Goal: Task Accomplishment & Management: Manage account settings

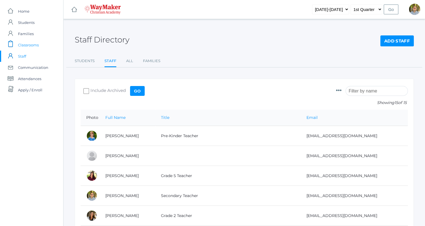
click at [29, 46] on span "Classrooms" at bounding box center [28, 44] width 21 height 11
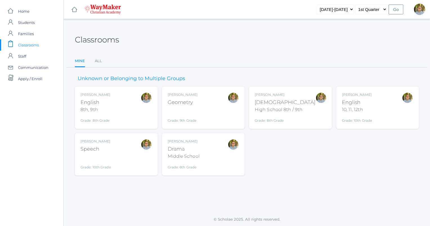
click at [123, 107] on div "Kylen Braileanu English 8th, 9th Grade: 8th Grade 08ENGLISH" at bounding box center [115, 107] width 71 height 31
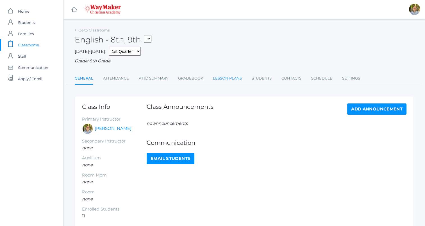
click at [227, 79] on link "Lesson Plans" at bounding box center [227, 78] width 29 height 11
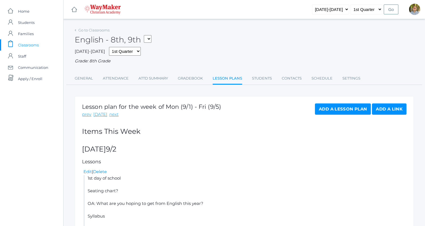
click at [228, 80] on link "Lesson Plans" at bounding box center [228, 79] width 30 height 12
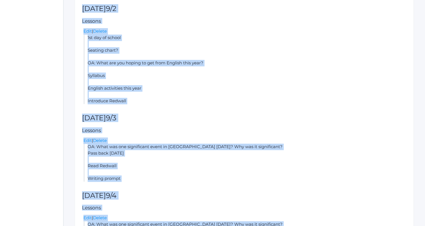
click at [219, 114] on div "Lesson plan for the week of Mon (9/1) - Fri (9/5) prev today next Add a Lesson …" at bounding box center [244, 158] width 339 height 405
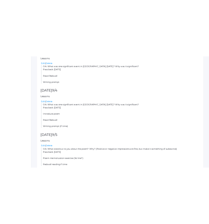
scroll to position [286, 0]
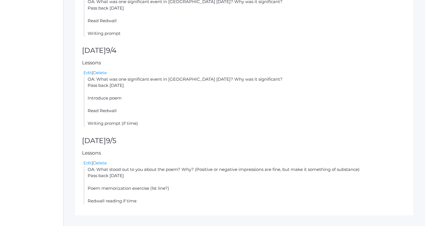
drag, startPoint x: 84, startPoint y: 65, endPoint x: 175, endPoint y: 196, distance: 159.9
click at [175, 196] on div "Lesson plan for the week of Mon (9/1) - Fri (9/5) prev today next Add a Lesson …" at bounding box center [244, 12] width 339 height 405
click at [309, 77] on li "OA: What was one significant event in Redwall yesterday? Why was it significant…" at bounding box center [245, 101] width 323 height 51
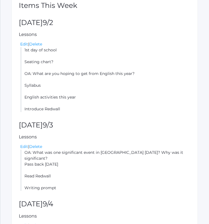
scroll to position [145, 0]
click at [25, 43] on link "Edit" at bounding box center [24, 44] width 8 height 5
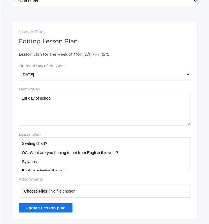
scroll to position [99, 0]
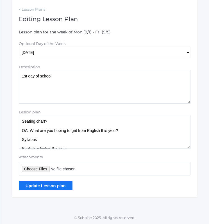
click at [77, 143] on textarea "Seating chart? OA: What are you hoping to get from English this year? Syllabus …" at bounding box center [105, 132] width 172 height 34
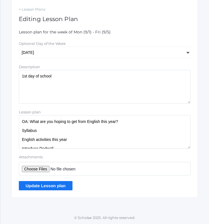
scroll to position [14, 0]
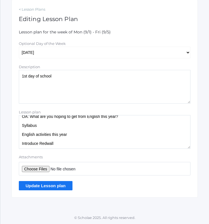
click at [78, 143] on textarea "Seating chart? OA: What are you hoping to get from English this year? Syllabus …" at bounding box center [105, 132] width 172 height 34
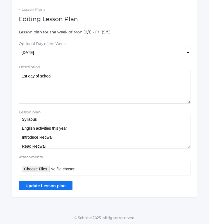
type textarea "Seating chart? OA: What are you hoping to get from English this year? Syllabus …"
click at [54, 189] on input "Update Lesson plan" at bounding box center [46, 185] width 54 height 9
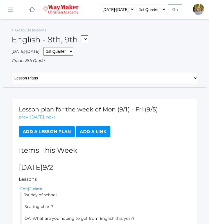
click at [10, 9] on rect at bounding box center [10, 10] width 9 height 9
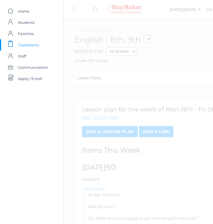
click at [33, 45] on span "Classrooms" at bounding box center [28, 44] width 21 height 11
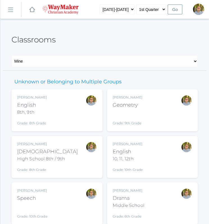
click at [138, 158] on div "10, 11, 12th" at bounding box center [128, 159] width 30 height 7
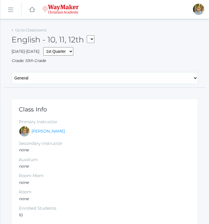
click at [73, 79] on select "General Attendance Attd Summary Gradebook Lesson Plans Students Contacts Schedu…" at bounding box center [105, 78] width 186 height 12
select select "/classrooms/2527/lesson_plans?term=1"
click at [12, 72] on select "General Attendance Attd Summary Gradebook Lesson Plans Students Contacts Schedu…" at bounding box center [105, 78] width 186 height 12
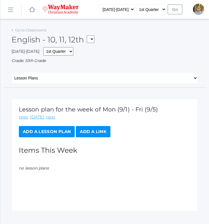
click at [59, 129] on link "Add a Lesson Plan" at bounding box center [47, 131] width 56 height 11
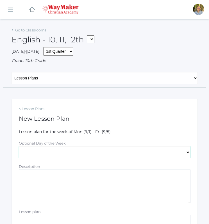
click at [73, 150] on select "[DATE] [DATE] [DATE] [DATE] [DATE]" at bounding box center [105, 152] width 172 height 12
select select "[DATE]"
click at [19, 146] on select "[DATE] [DATE] [DATE] [DATE] [DATE]" at bounding box center [105, 152] width 172 height 12
click at [61, 176] on textarea "Description" at bounding box center [105, 187] width 172 height 34
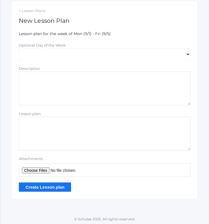
scroll to position [99, 0]
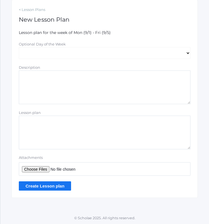
click at [135, 135] on textarea "Lesson plan" at bounding box center [105, 133] width 172 height 34
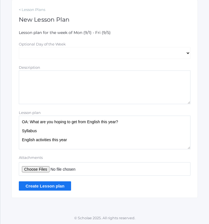
scroll to position [2, 0]
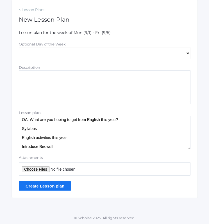
click at [143, 154] on form "Lesson plan for the week of Mon (9/1) - Fri (9/5) Optional Day of the Week Mond…" at bounding box center [105, 110] width 172 height 161
click at [119, 147] on textarea "OA: What are you hoping to get from English this year? Syllabus English activit…" at bounding box center [105, 133] width 172 height 34
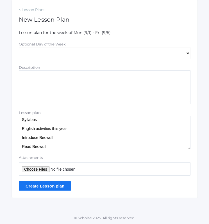
type textarea "OA: What are you hoping to get from English this year? Syllabus English activit…"
click at [48, 185] on input "Create Lesson plan" at bounding box center [45, 186] width 52 height 9
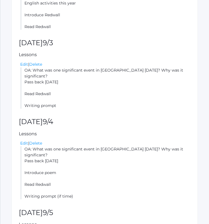
scroll to position [253, 0]
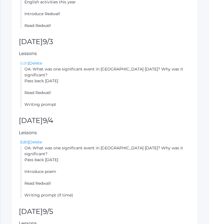
click at [24, 63] on link "Edit" at bounding box center [24, 63] width 8 height 5
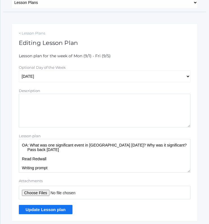
scroll to position [84, 0]
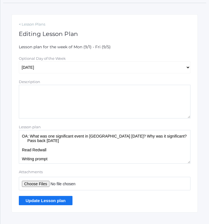
drag, startPoint x: 31, startPoint y: 137, endPoint x: 170, endPoint y: 138, distance: 139.5
click at [170, 138] on textarea "OA: What was one significant event in Redwall yesterday? Why was it significant…" at bounding box center [105, 147] width 172 height 34
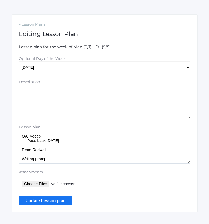
type textarea "OA: Vocab Pass back yesterday's Read Redwall Writing prompt"
click at [51, 204] on input "Update Lesson plan" at bounding box center [46, 200] width 54 height 9
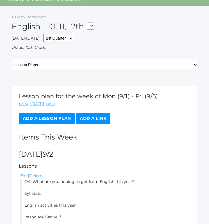
scroll to position [56, 0]
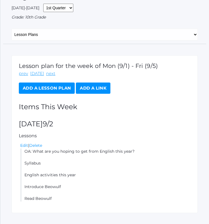
click at [61, 88] on link "Add a Lesson Plan" at bounding box center [47, 88] width 56 height 11
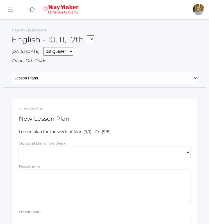
click at [79, 149] on select "Monday Tuesday Wednesday Thursday Friday" at bounding box center [105, 152] width 172 height 12
select select "2025-09-03"
click at [19, 146] on select "Monday Tuesday Wednesday Thursday Friday" at bounding box center [105, 152] width 172 height 12
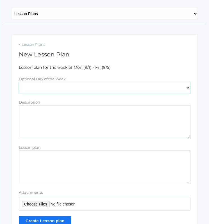
scroll to position [84, 0]
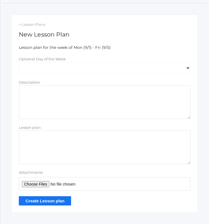
click at [125, 143] on textarea "Lesson plan" at bounding box center [105, 148] width 172 height 34
click at [160, 149] on textarea "Lesson plan" at bounding box center [105, 148] width 172 height 34
drag, startPoint x: 141, startPoint y: 152, endPoint x: 131, endPoint y: 151, distance: 9.9
click at [141, 152] on textarea "OA:" at bounding box center [105, 148] width 172 height 34
drag, startPoint x: 34, startPoint y: 139, endPoint x: 12, endPoint y: 139, distance: 22.2
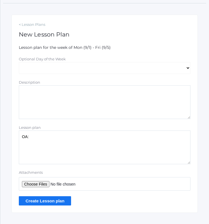
click at [12, 139] on div "< Lesson Plans New Lesson Plan Lesson plan for the week of Mon (9/1) - Fri (9/5…" at bounding box center [105, 114] width 186 height 198
paste textarea "Vocab Pass back yesterday's Read Redwall Writing prompt"
click at [40, 151] on textarea "OA: Vocab Pass back yesterday's Read Redwall Writing prompt" at bounding box center [105, 148] width 172 height 34
type textarea "OA: Vocab Pass back yesterday's Read Beowulf Writing prompt"
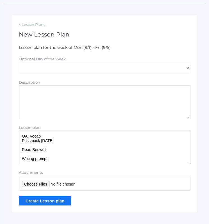
click at [62, 200] on input "Create Lesson plan" at bounding box center [45, 201] width 52 height 9
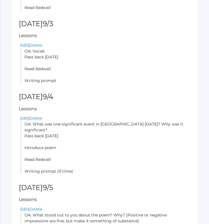
scroll to position [309, 0]
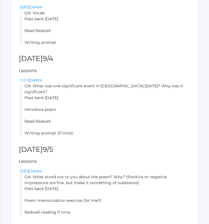
click at [25, 79] on link "Edit" at bounding box center [24, 80] width 8 height 5
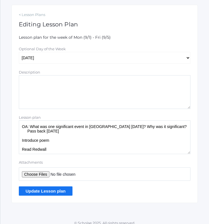
scroll to position [99, 0]
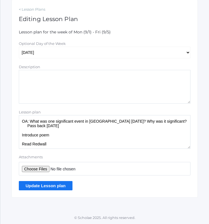
drag, startPoint x: 33, startPoint y: 121, endPoint x: 168, endPoint y: 121, distance: 135.2
click at [168, 121] on textarea "OA: What was one significant event in [GEOGRAPHIC_DATA] [DATE]? Why was it sign…" at bounding box center [105, 132] width 172 height 34
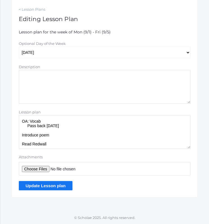
type textarea "OA: Vocab Pass back [DATE] Introduce poem Read Redwall Writing prompt (if time)"
click at [55, 187] on input "Update Lesson plan" at bounding box center [46, 185] width 54 height 9
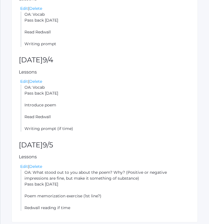
scroll to position [333, 0]
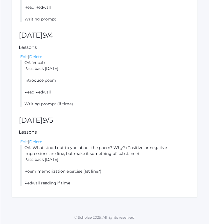
click at [25, 142] on link "Edit" at bounding box center [24, 141] width 8 height 5
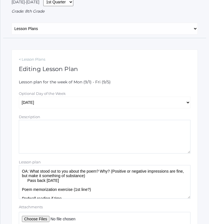
scroll to position [99, 0]
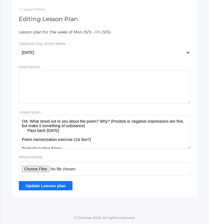
drag, startPoint x: 31, startPoint y: 119, endPoint x: 89, endPoint y: 127, distance: 58.9
click at [89, 127] on textarea "OA: What stood out to you about the poem? Why? (Positive or negative impression…" at bounding box center [105, 132] width 172 height 34
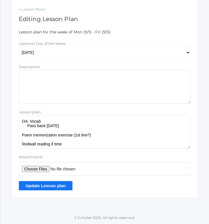
type textarea "OA: Vocab Pass back [DATE] Poem memorization exercise (1st line?) Redwall readi…"
click at [58, 185] on input "Update Lesson plan" at bounding box center [46, 185] width 54 height 9
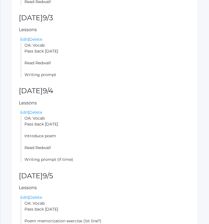
scroll to position [242, 0]
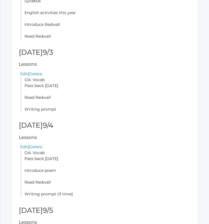
drag, startPoint x: 24, startPoint y: 79, endPoint x: 69, endPoint y: 108, distance: 53.7
click at [69, 108] on li "OA: Vocab Pass back yesterday's Read Redwall Writing prompt" at bounding box center [105, 94] width 170 height 35
copy li "OA: Vocab Pass back yesterday's Read Redwall Writing prompt"
click at [99, 98] on li "OA: Vocab Pass back yesterday's Read Redwall Writing prompt" at bounding box center [105, 94] width 170 height 35
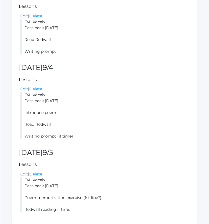
scroll to position [327, 0]
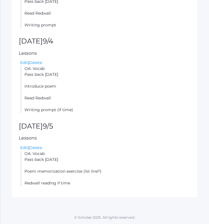
click at [80, 94] on li "OA: Vocab Pass back yesterday's Introduce poem Read Redwall Writing prompt (if …" at bounding box center [105, 89] width 170 height 47
drag, startPoint x: 25, startPoint y: 67, endPoint x: 79, endPoint y: 108, distance: 68.0
click at [79, 108] on li "OA: Vocab Pass back yesterday's Introduce poem Read Redwall Writing prompt (if …" at bounding box center [105, 89] width 170 height 47
copy li "OA: Vocab Pass back yesterday's Introduce poem Read Redwall Writing prompt (if …"
drag, startPoint x: 26, startPoint y: 154, endPoint x: 64, endPoint y: 164, distance: 39.6
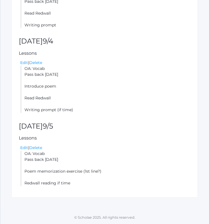
click at [64, 164] on li "OA: Vocab Pass back yesterday's Poem memorization exercise (1st line?) Redwall …" at bounding box center [105, 168] width 170 height 35
drag, startPoint x: 64, startPoint y: 164, endPoint x: 60, endPoint y: 164, distance: 4.8
click at [64, 164] on li "OA: Vocab Pass back yesterday's Poem memorization exercise (1st line?) Redwall …" at bounding box center [105, 168] width 170 height 35
click at [30, 158] on li "OA: Vocab Pass back yesterday's Poem memorization exercise (1st line?) Redwall …" at bounding box center [105, 168] width 170 height 35
drag, startPoint x: 25, startPoint y: 154, endPoint x: 79, endPoint y: 186, distance: 62.8
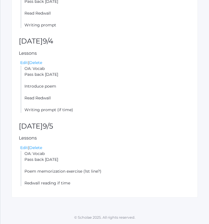
copy li "OA: Vocab Pass back yesterday's Poem memorization exercise (1st line?) Redwall …"
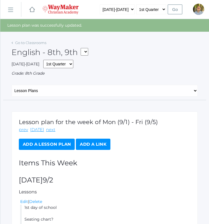
scroll to position [28, 0]
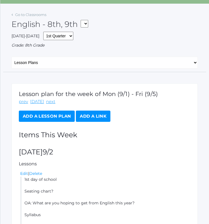
click at [14, 14] on div "Go to Classrooms" at bounding box center [29, 15] width 35 height 6
click at [22, 15] on link "Go to Classrooms" at bounding box center [30, 14] width 31 height 4
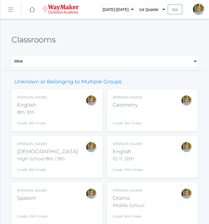
scroll to position [20, 0]
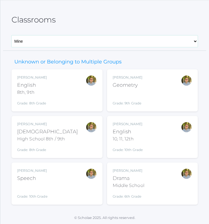
click at [65, 39] on select "Mine All" at bounding box center [105, 41] width 186 height 12
click at [66, 25] on div "Classrooms" at bounding box center [105, 16] width 186 height 21
click at [157, 183] on div "Kylen Braileanu Drama Middle School Grade: 6th Grade THEATER" at bounding box center [153, 183] width 80 height 31
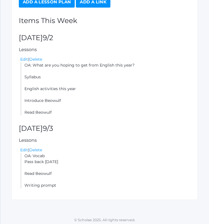
scroll to position [145, 0]
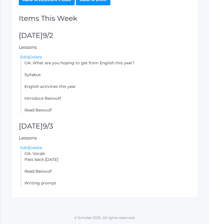
click at [58, 3] on link "Add a Lesson Plan" at bounding box center [47, -1] width 56 height 11
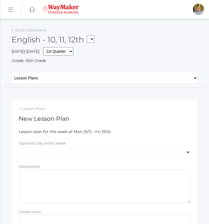
click at [90, 143] on div "Optional Day of the Week" at bounding box center [105, 144] width 172 height 6
click at [94, 154] on select "[DATE] [DATE] [DATE] [DATE] [DATE]" at bounding box center [105, 152] width 172 height 12
select select "2025-09-04"
click at [19, 146] on select "[DATE] [DATE] [DATE] [DATE] [DATE]" at bounding box center [105, 152] width 172 height 12
click at [60, 183] on textarea "Description" at bounding box center [105, 187] width 172 height 34
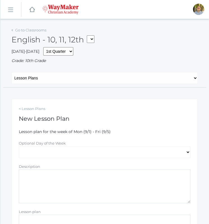
scroll to position [56, 0]
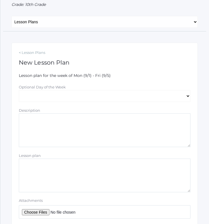
click at [84, 137] on textarea "Description" at bounding box center [105, 131] width 172 height 34
click at [94, 172] on textarea "Lesson plan" at bounding box center [105, 176] width 172 height 34
paste textarea "OA: Vocab Pass back yesterday's Introduce poem Read Redwall Writing prompt (if …"
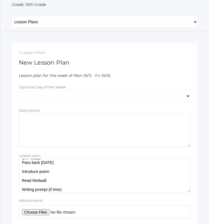
click at [40, 182] on textarea "OA: Vocab Pass back yesterday's Introduce poem Read Redwall Writing prompt (if …" at bounding box center [105, 176] width 172 height 34
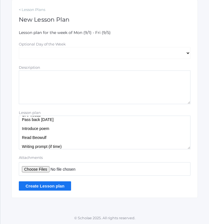
scroll to position [10, 0]
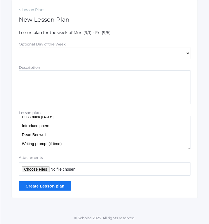
type textarea "OA: Vocab Pass back yesterday's Introduce poem Read Beowulf Writing prompt (if …"
click at [60, 187] on input "Create Lesson plan" at bounding box center [45, 186] width 52 height 9
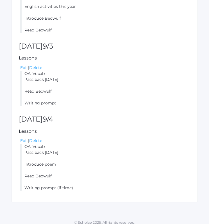
scroll to position [56, 0]
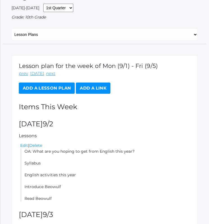
click at [53, 89] on link "Add a Lesson Plan" at bounding box center [47, 88] width 56 height 11
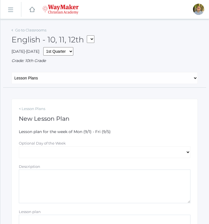
click at [63, 132] on span "Lesson plan for the week of Mon (9/1) - Fri (9/5)" at bounding box center [65, 131] width 92 height 5
click at [65, 143] on label "Optional Day of the Week" at bounding box center [42, 143] width 47 height 4
click at [65, 146] on select "[DATE] [DATE] [DATE] [DATE] [DATE]" at bounding box center [105, 152] width 172 height 12
click at [67, 150] on select "[DATE] [DATE] [DATE] [DATE] [DATE]" at bounding box center [105, 152] width 172 height 12
select select "[DATE]"
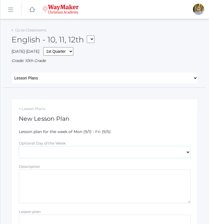
click at [19, 146] on select "[DATE] [DATE] [DATE] [DATE] [DATE]" at bounding box center [105, 152] width 172 height 12
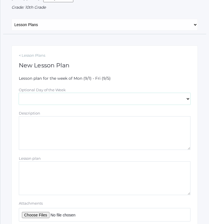
scroll to position [56, 0]
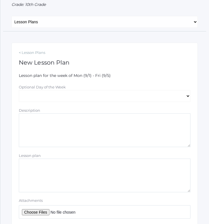
click at [80, 170] on textarea "Lesson plan" at bounding box center [105, 176] width 172 height 34
paste textarea "OA: Vocab Pass back [DATE] Poem memorization exercise (1st line?) Redwall readi…"
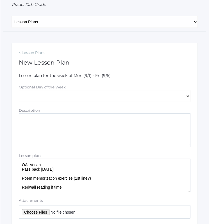
scroll to position [1, 0]
click at [27, 187] on textarea "OA: Vocab Pass back [DATE] Poem memorization exercise (1st line?) Redwall readi…" at bounding box center [105, 176] width 172 height 34
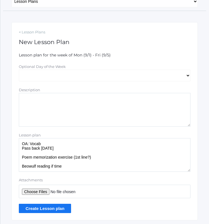
scroll to position [99, 0]
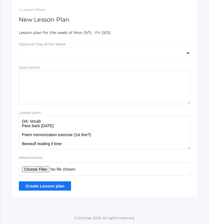
type textarea "OA: Vocab Pass back [DATE] Poem memorization exercise (1st line?) Beowulf readi…"
click at [60, 187] on input "Create Lesson plan" at bounding box center [45, 186] width 52 height 9
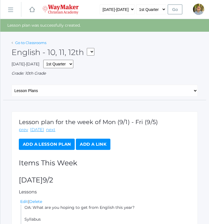
click at [28, 43] on link "Go to Classrooms" at bounding box center [30, 42] width 31 height 4
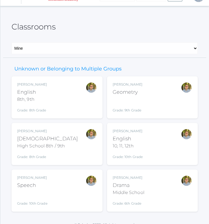
scroll to position [20, 0]
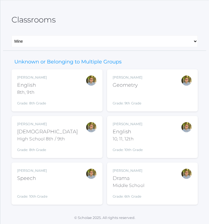
click at [45, 169] on div "[PERSON_NAME]" at bounding box center [32, 170] width 30 height 5
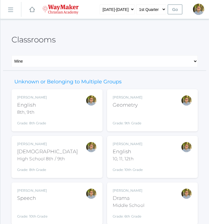
scroll to position [20, 0]
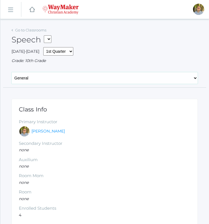
click at [47, 79] on select "General Attendance Attd Summary Gradebook Lesson Plans Students Contacts Schedu…" at bounding box center [105, 78] width 186 height 12
select select "/classrooms/2511/lesson_plans?term=1"
click at [12, 72] on select "General Attendance Attd Summary Gradebook Lesson Plans Students Contacts Schedu…" at bounding box center [105, 78] width 186 height 12
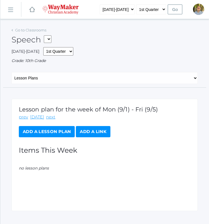
click at [60, 134] on link "Add a Lesson Plan" at bounding box center [47, 131] width 56 height 11
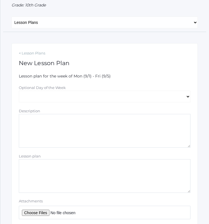
scroll to position [56, 0]
click at [80, 97] on select "[DATE] [DATE] [DATE] [DATE] [DATE]" at bounding box center [105, 96] width 172 height 12
select select "[DATE]"
click at [19, 90] on select "[DATE] [DATE] [DATE] [DATE] [DATE]" at bounding box center [105, 96] width 172 height 12
click at [73, 125] on textarea "Description" at bounding box center [105, 131] width 172 height 34
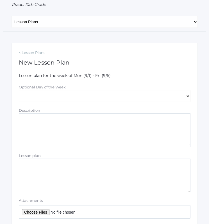
click at [82, 170] on textarea "Lesson plan" at bounding box center [105, 176] width 172 height 34
paste textarea "OA: Colossians 4:6 reflection • Why take Speech? ◦ Student answers ◦ My answers…"
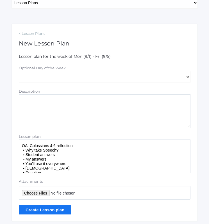
scroll to position [84, 0]
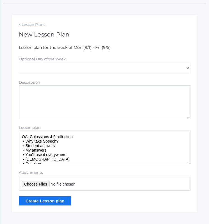
click at [63, 143] on textarea "OA: Colossians 4:6 reflection • Why take Speech? ◦ Student answers ◦ My answers…" at bounding box center [105, 148] width 172 height 34
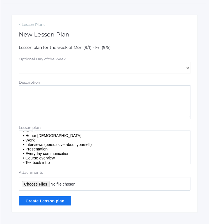
scroll to position [56, 0]
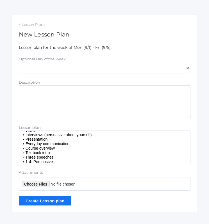
click at [95, 133] on textarea "OA: Colossians 4:6 reflection • Why take Speech? ◦ Student answers ◦ My answers…" at bounding box center [105, 148] width 172 height 34
click at [39, 141] on textarea "OA: Colossians 4:6 reflection • Why take Speech? ◦ Student answers ◦ My answers…" at bounding box center [105, 148] width 172 height 34
click at [40, 142] on textarea "OA: Colossians 4:6 reflection • Why take Speech? ◦ Student answers ◦ My answers…" at bounding box center [105, 148] width 172 height 34
click at [40, 140] on textarea "OA: Colossians 4:6 reflection • Why take Speech? ◦ Student answers ◦ My answers…" at bounding box center [105, 148] width 172 height 34
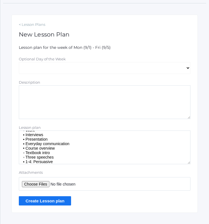
click at [78, 145] on textarea "OA: Colossians 4:6 reflection • Why take Speech? ◦ Student answers ◦ My answers…" at bounding box center [105, 148] width 172 height 34
click at [25, 149] on textarea "OA: Colossians 4:6 reflection • Why take Speech? ◦ Student answers ◦ My answers…" at bounding box center [105, 148] width 172 height 34
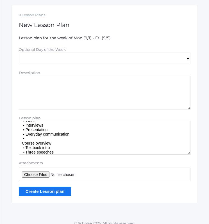
scroll to position [99, 0]
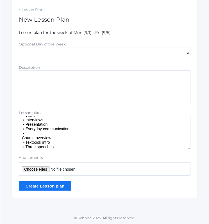
click at [42, 134] on textarea "OA: Colossians 4:6 reflection • Why take Speech? ◦ Student answers ◦ My answers…" at bounding box center [105, 133] width 172 height 34
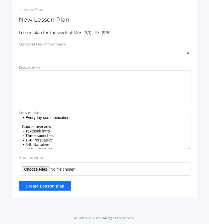
scroll to position [79, 0]
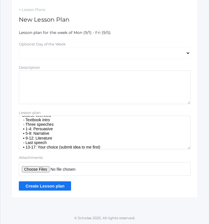
click at [31, 128] on textarea "OA: Colossians 4:6 reflection • Why take Speech? ◦ Student answers ◦ My answers…" at bounding box center [105, 133] width 172 height 34
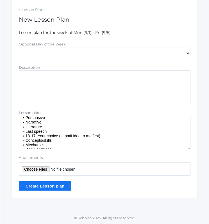
drag, startPoint x: 26, startPoint y: 132, endPoint x: 109, endPoint y: 136, distance: 83.6
click at [107, 135] on textarea "OA: Colossians 4:6 reflection • Why take Speech? ◦ Student answers ◦ My answers…" at bounding box center [105, 133] width 172 height 34
drag, startPoint x: 25, startPoint y: 131, endPoint x: 53, endPoint y: 135, distance: 28.4
click at [53, 135] on textarea "OA: Colossians 4:6 reflection • Why take Speech? ◦ Student answers ◦ My answers…" at bounding box center [105, 133] width 172 height 34
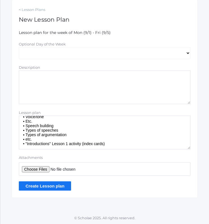
click at [38, 122] on textarea "OA: Colossians 4:6 reflection • Why take Speech? ◦ Student answers ◦ My answers…" at bounding box center [105, 133] width 172 height 34
drag, startPoint x: 57, startPoint y: 131, endPoint x: 25, endPoint y: 131, distance: 31.8
click at [25, 131] on textarea "OA: Colossians 4:6 reflection • Why take Speech? ◦ Student answers ◦ My answers…" at bounding box center [105, 133] width 172 height 34
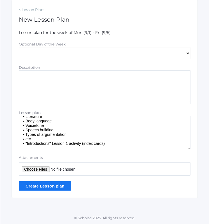
scroll to position [100, 0]
drag, startPoint x: 41, startPoint y: 139, endPoint x: 25, endPoint y: 136, distance: 16.5
click at [25, 136] on textarea "OA: Colossians 4:6 reflection • Why take Speech? ◦ Student answers ◦ My answers…" at bounding box center [105, 133] width 172 height 34
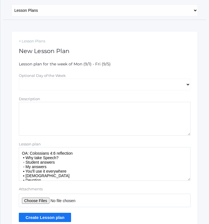
scroll to position [71, 0]
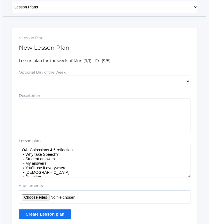
click at [93, 152] on textarea "OA: Colossians 4:6 reflection • Why take Speech? ◦ Student answers ◦ My answers…" at bounding box center [105, 161] width 172 height 34
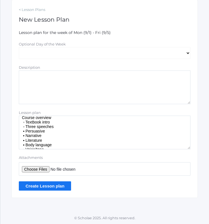
scroll to position [87, 0]
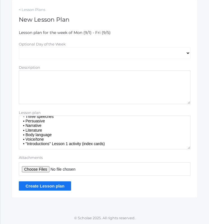
drag, startPoint x: 114, startPoint y: 144, endPoint x: 24, endPoint y: 145, distance: 89.7
click at [24, 145] on textarea "OA: Colossians 4:6 reflection (textbook p. 1) • Why take Speech? ◦ Student answ…" at bounding box center [105, 133] width 172 height 34
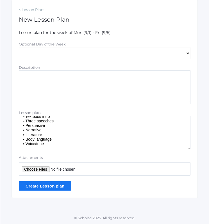
scroll to position [0, 0]
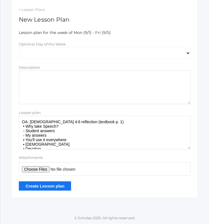
click at [109, 122] on textarea "OA: Colossians 4:6 reflection (textbook p. 1) • Why take Speech? ◦ Student answ…" at bounding box center [105, 133] width 172 height 34
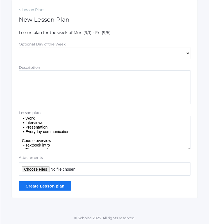
scroll to position [67, 0]
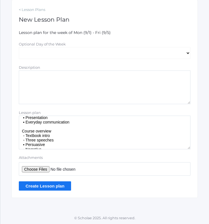
click at [61, 131] on textarea "OA: Colossians 4:6 reflection (textbook p. 1) • Why take Speech? ◦ Student answ…" at bounding box center [105, 133] width 172 height 34
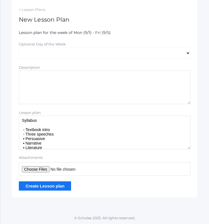
scroll to position [109, 0]
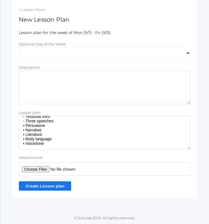
click at [138, 146] on textarea "OA: Colossians 4:6 reflection (textbook p. 1) • Why take Speech? ◦ Student answ…" at bounding box center [105, 133] width 172 height 34
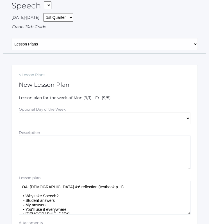
scroll to position [71, 0]
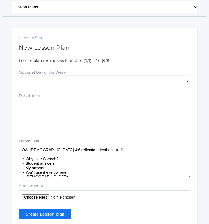
drag, startPoint x: 100, startPoint y: 151, endPoint x: 36, endPoint y: 150, distance: 64.4
click at [30, 150] on textarea "OA: Colossians 4:6 reflection (textbook p. 1) • Why take Speech? ◦ Student answ…" at bounding box center [105, 161] width 172 height 34
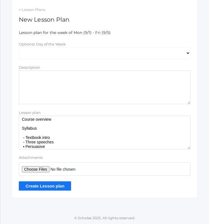
scroll to position [109, 0]
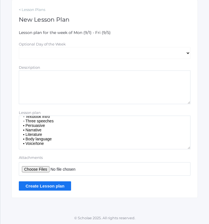
click at [104, 146] on textarea "OA: What are you hoping to get out of Speech? • Why take Speech? ◦ Student answ…" at bounding box center [105, 133] width 172 height 34
type textarea "OA: What are you hoping to get out of Speech? • Why take Speech? ◦ Student answ…"
drag, startPoint x: 22, startPoint y: 122, endPoint x: 74, endPoint y: 146, distance: 56.5
click at [74, 146] on textarea "OA: What are you hoping to get out of Speech? • Why take Speech? ◦ Student answ…" at bounding box center [105, 133] width 172 height 34
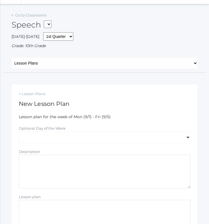
scroll to position [99, 0]
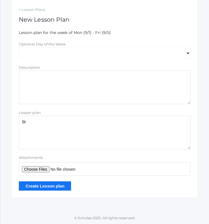
type textarea "S"
type textarea "N/A: Student council"
click at [62, 189] on input "Create Lesson plan" at bounding box center [45, 186] width 52 height 9
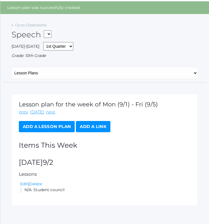
scroll to position [26, 0]
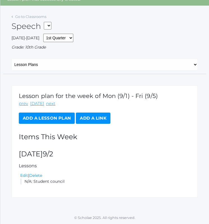
click at [58, 119] on link "Add a Lesson Plan" at bounding box center [47, 118] width 56 height 11
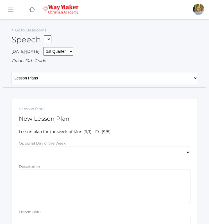
click at [57, 79] on select "General Attendance Attd Summary Gradebook Lesson Plans Students Contacts Schedu…" at bounding box center [105, 78] width 186 height 12
click at [91, 58] on div "[DATE]-[DATE] 1st Quarter 2nd Quarter 3rd Quarter 4th Quarter Grade: 10th Grade" at bounding box center [105, 55] width 186 height 17
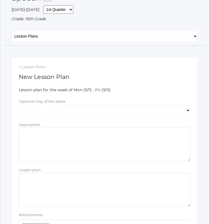
scroll to position [56, 0]
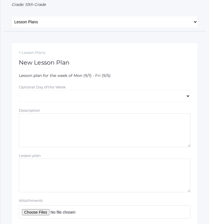
click at [101, 169] on textarea "Lesson plan" at bounding box center [105, 176] width 172 height 34
paste textarea "OA: What are you hoping to get out of Speech? • Why take Speech? ◦ Student answ…"
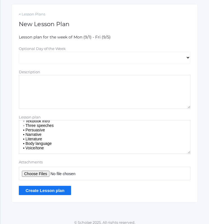
scroll to position [99, 0]
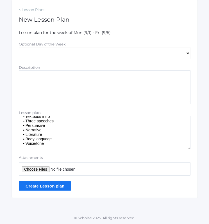
type textarea "OA: What are you hoping to get out of Speech? • Why take Speech? ◦ Student answ…"
click at [80, 52] on select "[DATE] [DATE] [DATE] [DATE] [DATE]" at bounding box center [105, 53] width 172 height 12
select select "2025-09-03"
click at [19, 47] on select "[DATE] [DATE] [DATE] [DATE] [DATE]" at bounding box center [105, 53] width 172 height 12
click at [81, 147] on textarea "OA: What are you hoping to get out of Speech? • Why take Speech? ◦ Student answ…" at bounding box center [105, 133] width 172 height 34
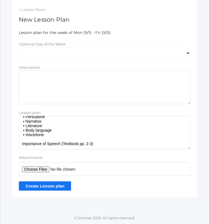
scroll to position [111, 0]
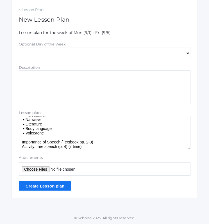
type textarea "OA: What are you hoping to get out of Speech? • Why take Speech? ◦ Student answ…"
click at [59, 187] on input "Create Lesson plan" at bounding box center [45, 186] width 52 height 9
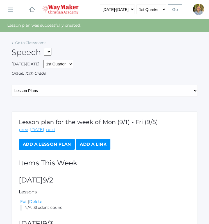
click at [67, 142] on link "Add a Lesson Plan" at bounding box center [47, 144] width 56 height 11
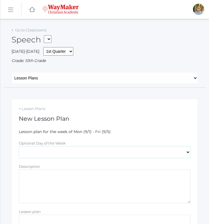
drag, startPoint x: 73, startPoint y: 154, endPoint x: 67, endPoint y: 156, distance: 6.1
click at [73, 154] on select "Monday Tuesday Wednesday Thursday Friday" at bounding box center [105, 152] width 172 height 12
select select "2025-09-04"
click at [19, 146] on select "Monday Tuesday Wednesday Thursday Friday" at bounding box center [105, 152] width 172 height 12
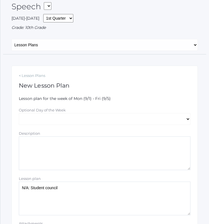
scroll to position [84, 0]
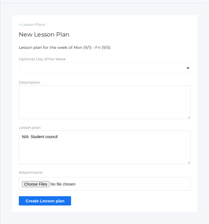
type textarea "N/A: Student council"
click at [60, 197] on input "Create Lesson plan" at bounding box center [45, 201] width 52 height 9
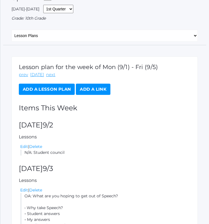
scroll to position [56, 0]
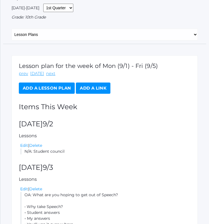
click at [49, 88] on link "Add a Lesson Plan" at bounding box center [47, 88] width 56 height 11
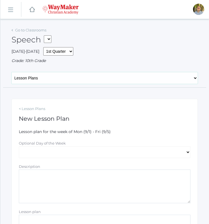
click at [121, 77] on select "General Attendance Attd Summary Gradebook Lesson Plans Students Contacts Schedu…" at bounding box center [105, 78] width 186 height 12
click at [113, 44] on div "Speech THEATER - Drama Middle School HSBIBLE - Bible High School 8th / 9th 08EN…" at bounding box center [105, 36] width 186 height 21
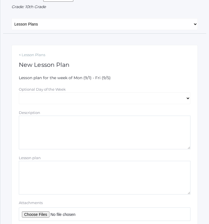
scroll to position [84, 0]
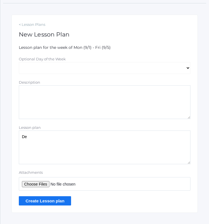
type textarea "D"
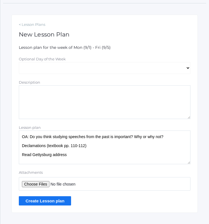
scroll to position [2, 0]
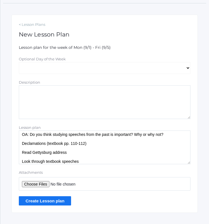
type textarea "OA: Do you think studying speeches from the past is important? Why or why not? …"
click at [151, 67] on select "[DATE] [DATE] [DATE] [DATE] [DATE]" at bounding box center [105, 68] width 172 height 12
select select "[DATE]"
click at [19, 62] on select "[DATE] [DATE] [DATE] [DATE] [DATE]" at bounding box center [105, 68] width 172 height 12
click at [91, 162] on textarea "OA: Do you think studying speeches from the past is important? Why or why not? …" at bounding box center [105, 148] width 172 height 34
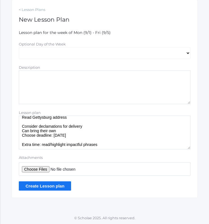
scroll to position [23, 0]
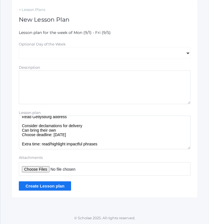
type textarea "OA: Do you think studying speeches from the past is important? Why or why not? …"
click at [53, 185] on input "Create Lesson plan" at bounding box center [45, 186] width 52 height 9
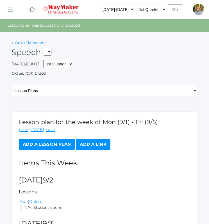
click at [35, 43] on link "Go to Classrooms" at bounding box center [30, 42] width 31 height 4
